Goal: Transaction & Acquisition: Download file/media

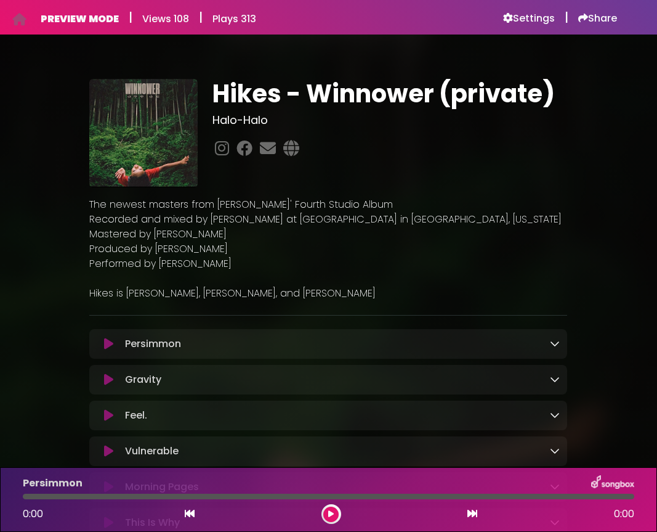
click at [109, 415] on icon at bounding box center [108, 415] width 9 height 12
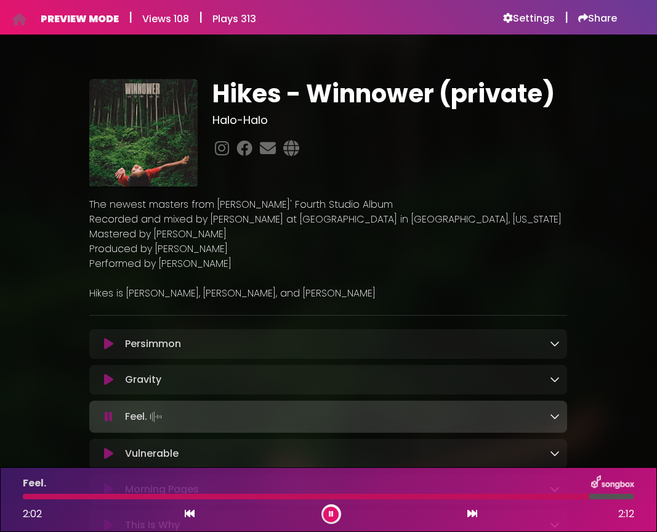
click at [100, 500] on div "Feel. 2:02 2:12" at bounding box center [328, 499] width 627 height 49
click at [101, 497] on div at bounding box center [309, 496] width 572 height 6
click at [333, 509] on button at bounding box center [330, 513] width 15 height 15
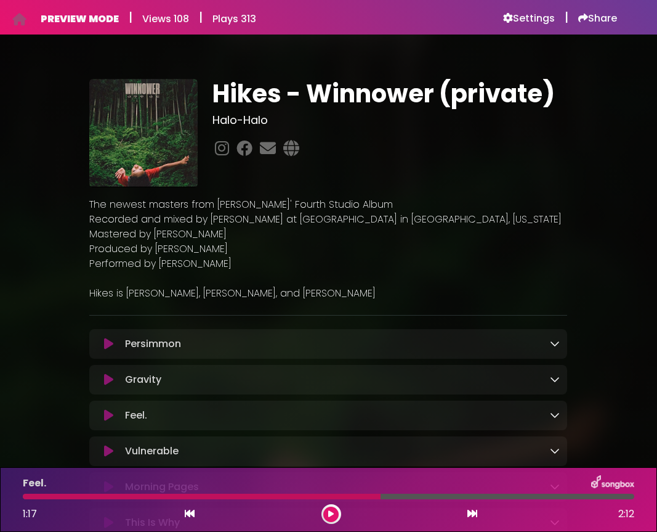
click at [126, 498] on div at bounding box center [202, 496] width 358 height 6
click at [132, 497] on div at bounding box center [202, 496] width 358 height 6
click at [150, 497] on div at bounding box center [202, 496] width 358 height 6
click at [332, 512] on icon at bounding box center [331, 513] width 6 height 7
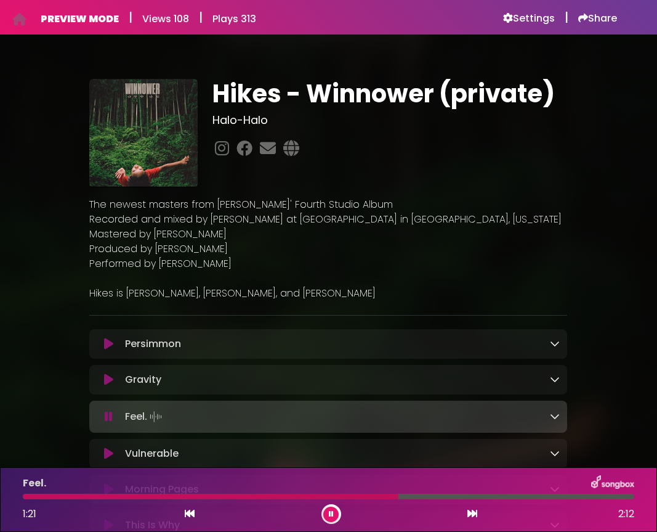
click at [128, 495] on div at bounding box center [211, 496] width 376 height 6
click at [122, 495] on div at bounding box center [210, 496] width 374 height 6
click at [122, 495] on div at bounding box center [210, 496] width 375 height 6
click at [130, 497] on div at bounding box center [203, 496] width 361 height 6
click at [130, 497] on div at bounding box center [153, 496] width 260 height 6
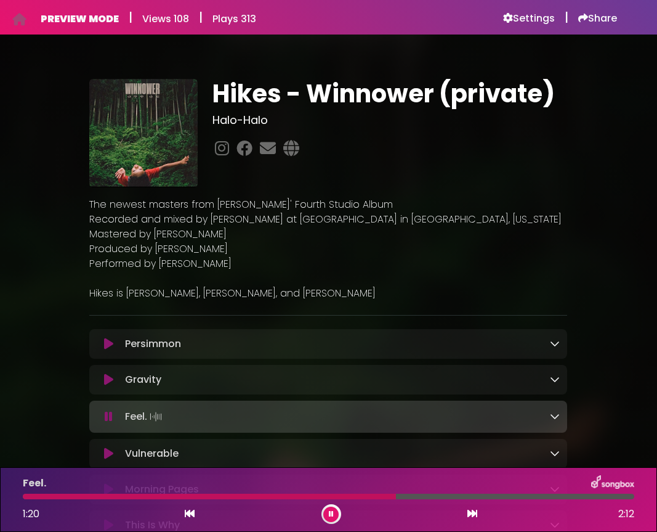
click at [134, 497] on div at bounding box center [209, 496] width 373 height 6
click at [129, 497] on div at bounding box center [86, 496] width 126 height 6
click at [129, 497] on div at bounding box center [208, 496] width 371 height 6
click at [129, 497] on div at bounding box center [211, 496] width 376 height 6
click at [129, 497] on div at bounding box center [159, 496] width 273 height 6
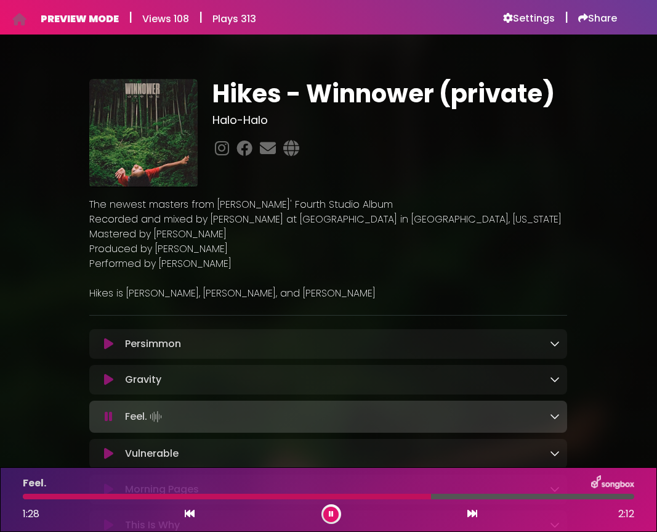
click at [333, 514] on icon at bounding box center [331, 513] width 5 height 7
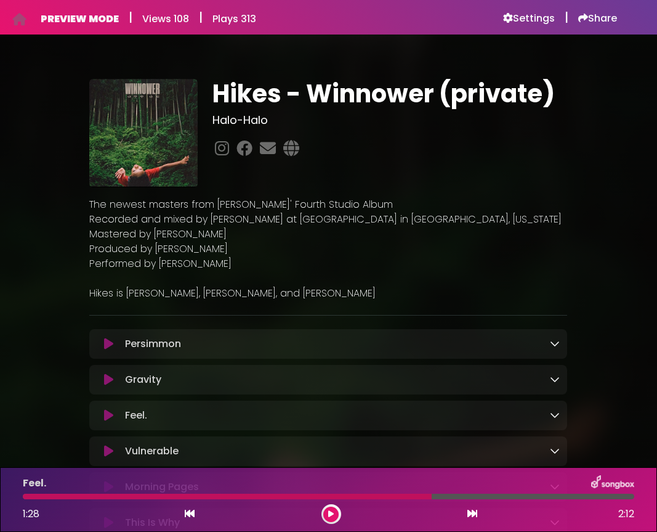
click at [556, 417] on icon at bounding box center [555, 415] width 10 height 10
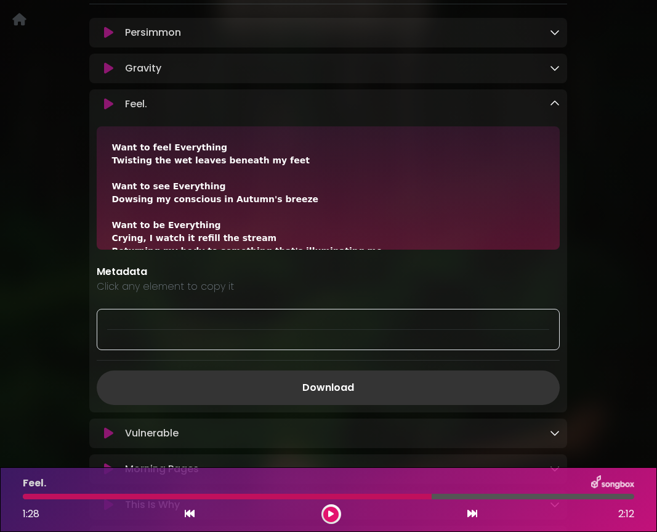
scroll to position [317, 0]
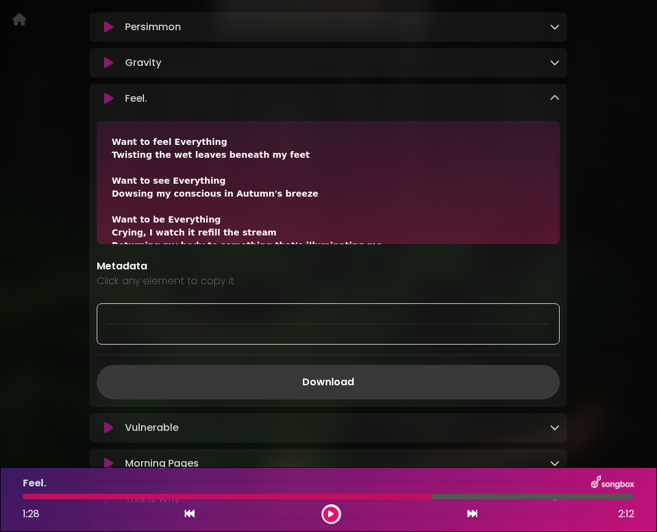
click at [361, 380] on link "Download" at bounding box center [328, 382] width 463 height 34
